Goal: Information Seeking & Learning: Learn about a topic

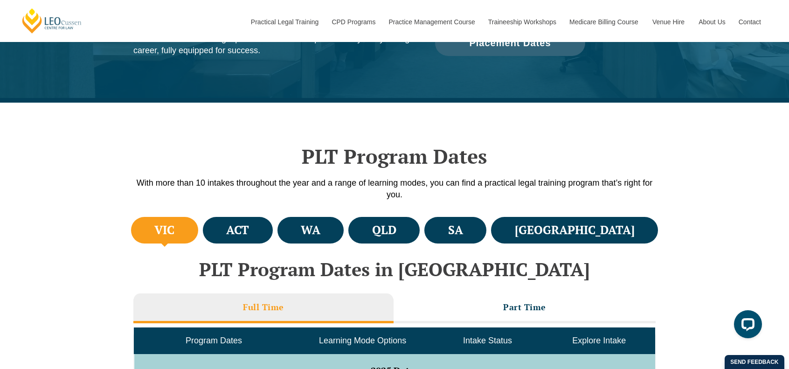
scroll to position [233, 0]
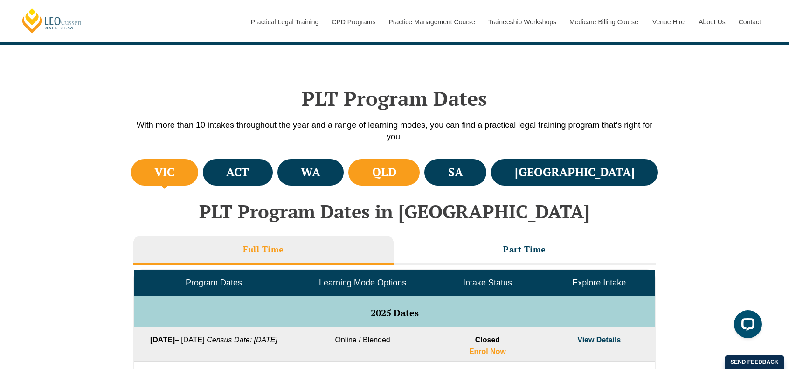
click at [420, 177] on li "QLD" at bounding box center [383, 172] width 71 height 27
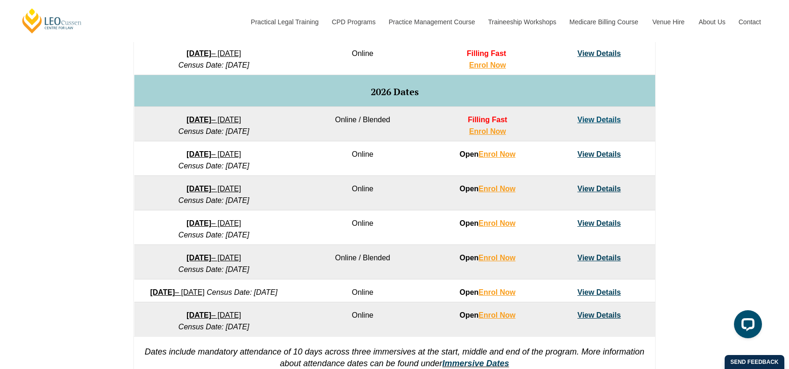
scroll to position [559, 0]
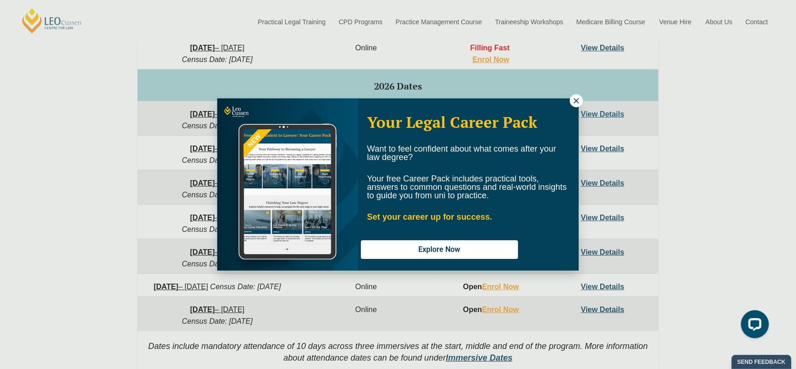
drag, startPoint x: 572, startPoint y: 97, endPoint x: 553, endPoint y: 104, distance: 19.8
click at [572, 97] on icon at bounding box center [576, 101] width 8 height 8
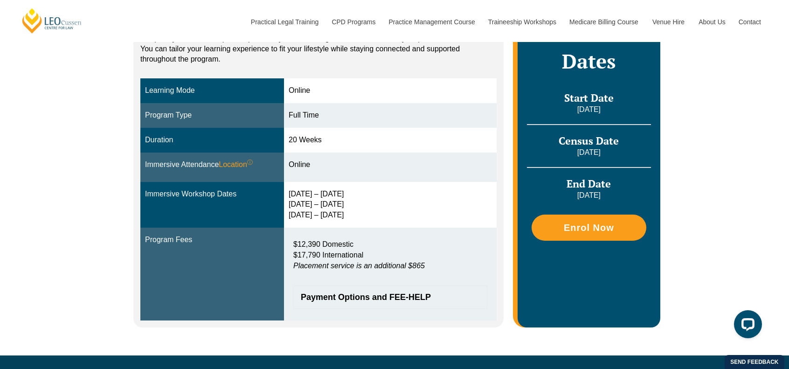
scroll to position [186, 0]
